Goal: Task Accomplishment & Management: Manage account settings

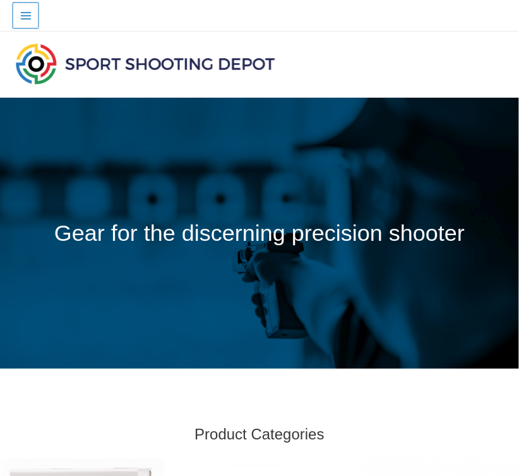
click at [23, 4] on button "Main Menu" at bounding box center [26, 16] width 26 height 26
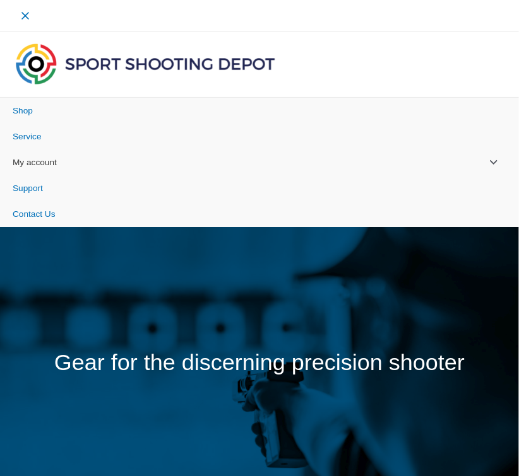
click at [54, 158] on span "My account" at bounding box center [35, 162] width 44 height 9
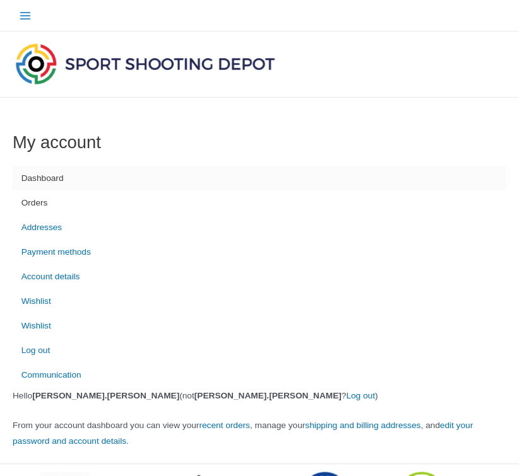
click at [35, 208] on link "Orders" at bounding box center [259, 203] width 493 height 25
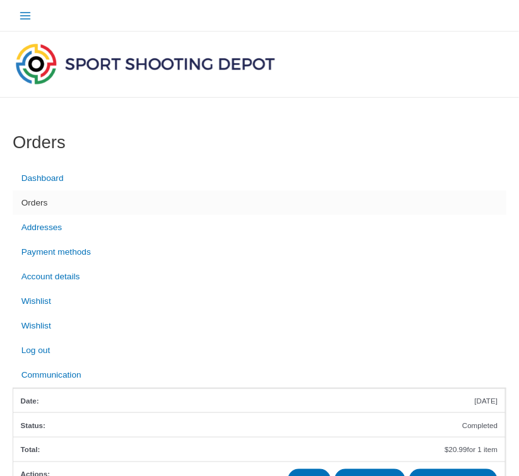
click at [414, 86] on div at bounding box center [454, 65] width 103 height 66
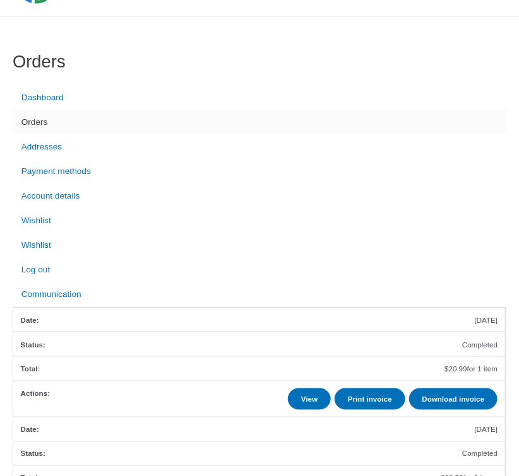
scroll to position [158, 0]
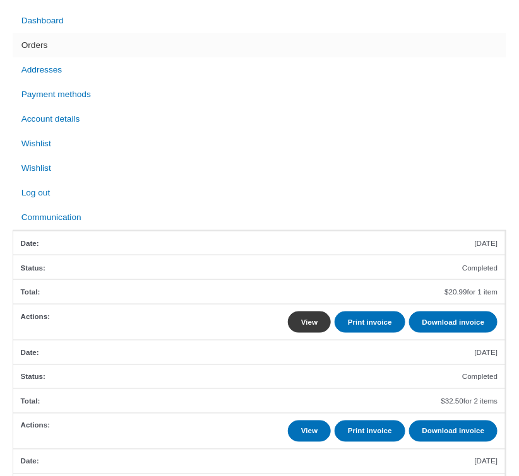
click at [297, 330] on link "View" at bounding box center [309, 322] width 43 height 21
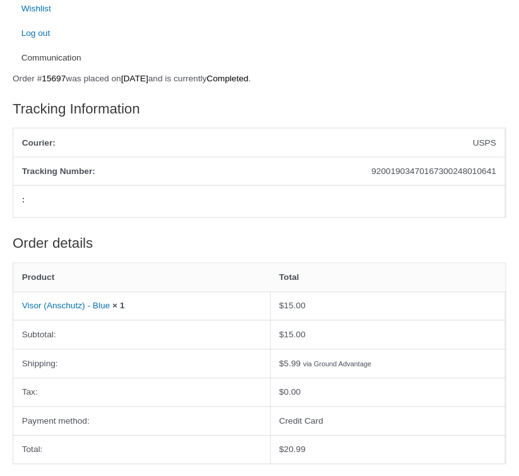
scroll to position [82, 0]
